Goal: Transaction & Acquisition: Obtain resource

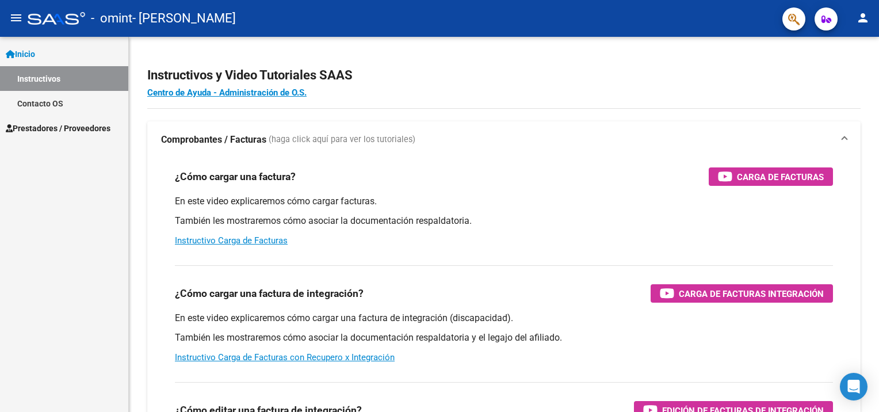
click at [49, 124] on span "Prestadores / Proveedores" at bounding box center [58, 128] width 105 height 13
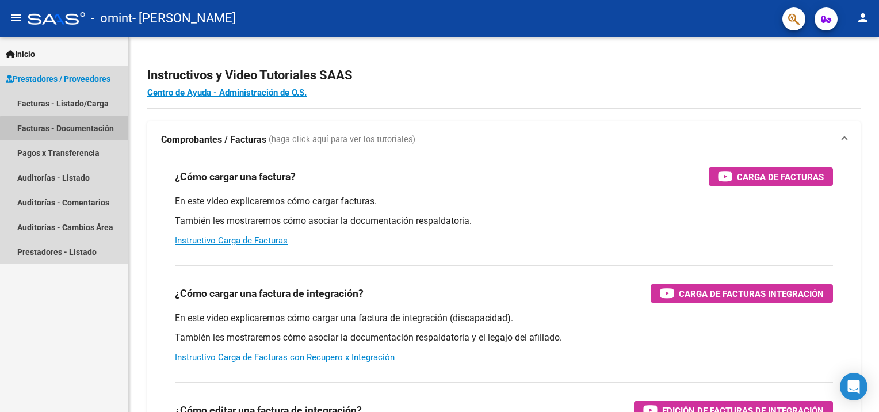
click at [71, 129] on link "Facturas - Documentación" at bounding box center [64, 128] width 128 height 25
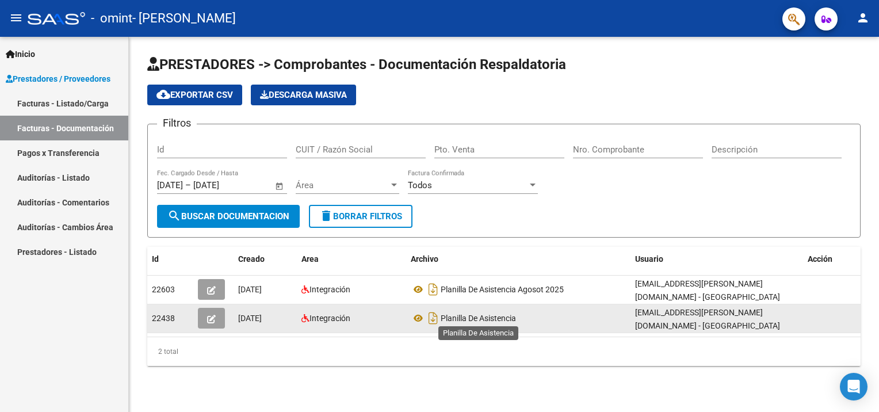
click at [485, 316] on span "Planilla De Asistencia" at bounding box center [478, 317] width 75 height 9
click at [419, 315] on icon at bounding box center [418, 318] width 15 height 14
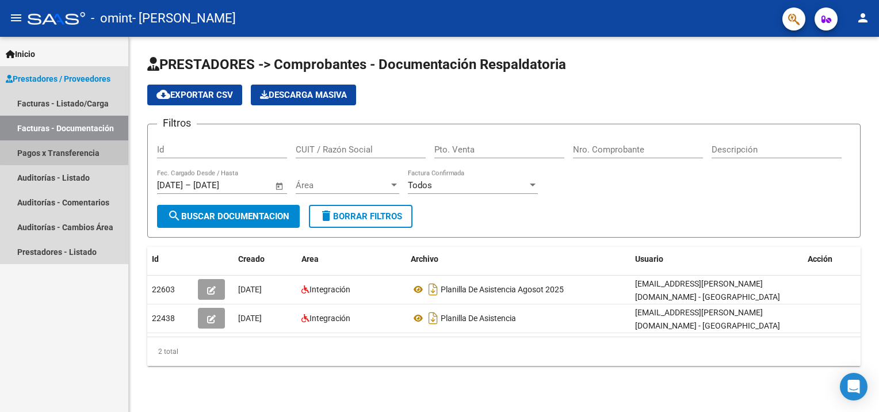
click at [71, 151] on link "Pagos x Transferencia" at bounding box center [64, 152] width 128 height 25
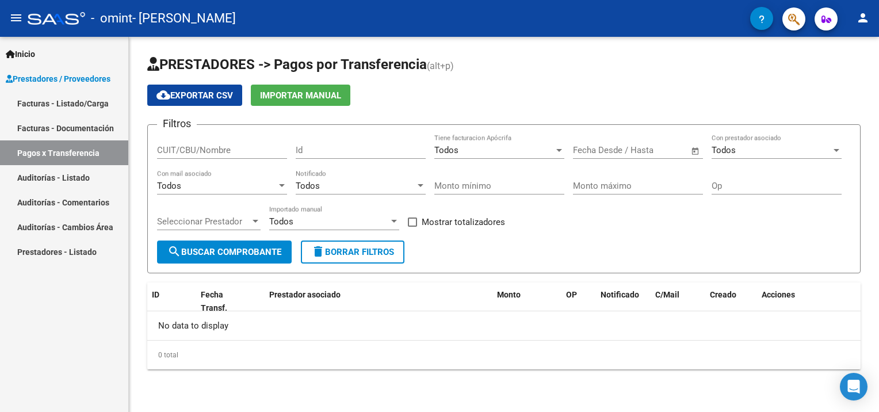
click at [79, 134] on link "Facturas - Documentación" at bounding box center [64, 128] width 128 height 25
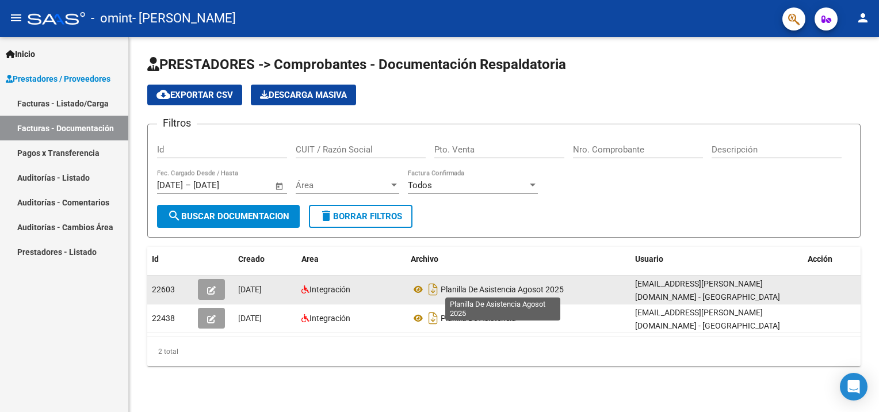
click at [492, 290] on span "Planilla De Asistencia Agosot 2025" at bounding box center [502, 289] width 123 height 9
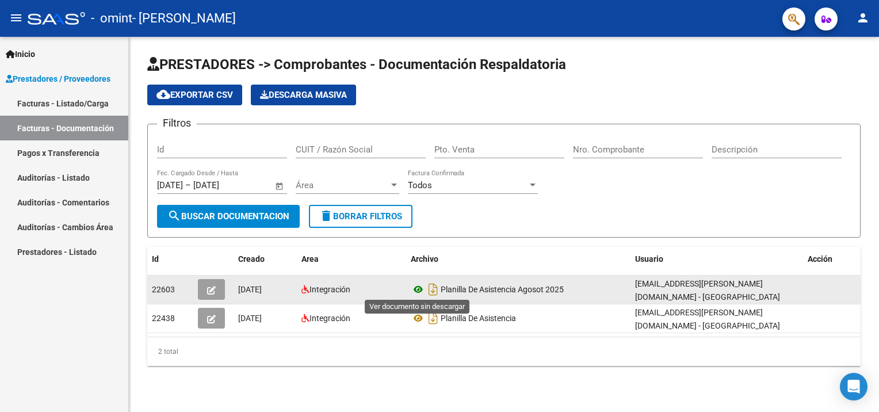
click at [421, 289] on icon at bounding box center [418, 289] width 15 height 14
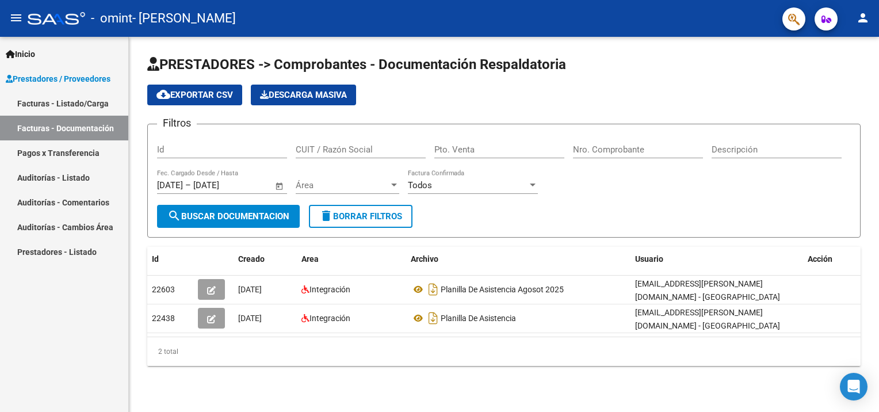
click at [878, 3] on html "menu - omint - [PERSON_NAME] person Inicio Instructivos Contacto OS Prestadores…" at bounding box center [439, 206] width 879 height 412
